Goal: Information Seeking & Learning: Understand process/instructions

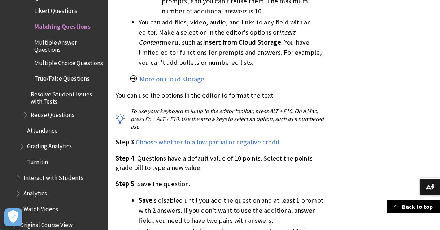
scroll to position [1311, 0]
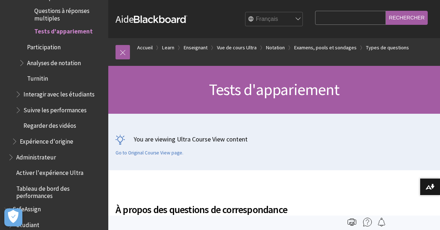
click at [303, 18] on select "English عربية Català Cymraeg Deutsch Español Suomi Français עברית Italiano 日本語 …" at bounding box center [274, 19] width 58 height 14
select select "/Learn/Instructor/Ultra/Tests_Pools_Surveys/Question_Types/Matching_Questions"
click at [255, 12] on select "English عربية Català Cymraeg Deutsch Español Suomi Français עברית Italiano 日本語 …" at bounding box center [274, 19] width 58 height 14
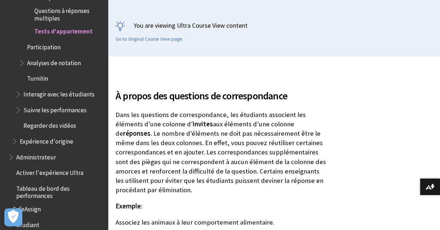
scroll to position [151, 0]
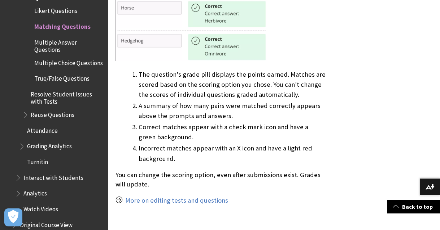
scroll to position [3401, 0]
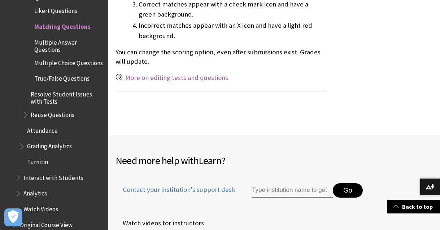
click at [218, 74] on link "More on editing tests and questions" at bounding box center [176, 78] width 103 height 9
